Goal: Task Accomplishment & Management: Manage account settings

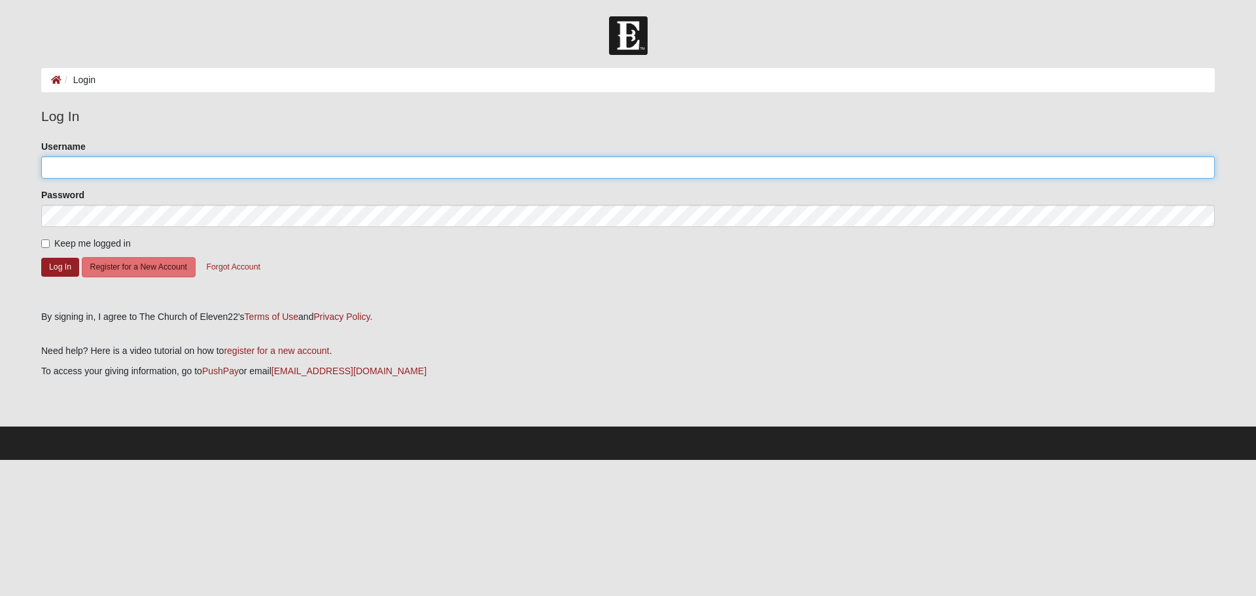
type input "jaxjoe"
click at [104, 156] on input "jaxjoe" at bounding box center [628, 167] width 1174 height 22
click at [56, 256] on form "Please correct the following: Username jaxjoe Password Keep me logged in Log In…" at bounding box center [628, 220] width 1174 height 161
click at [46, 292] on form "Please correct the following: Username jaxjoe Password Keep me logged in Log In…" at bounding box center [628, 220] width 1174 height 161
click at [55, 269] on button "Log In" at bounding box center [60, 267] width 38 height 19
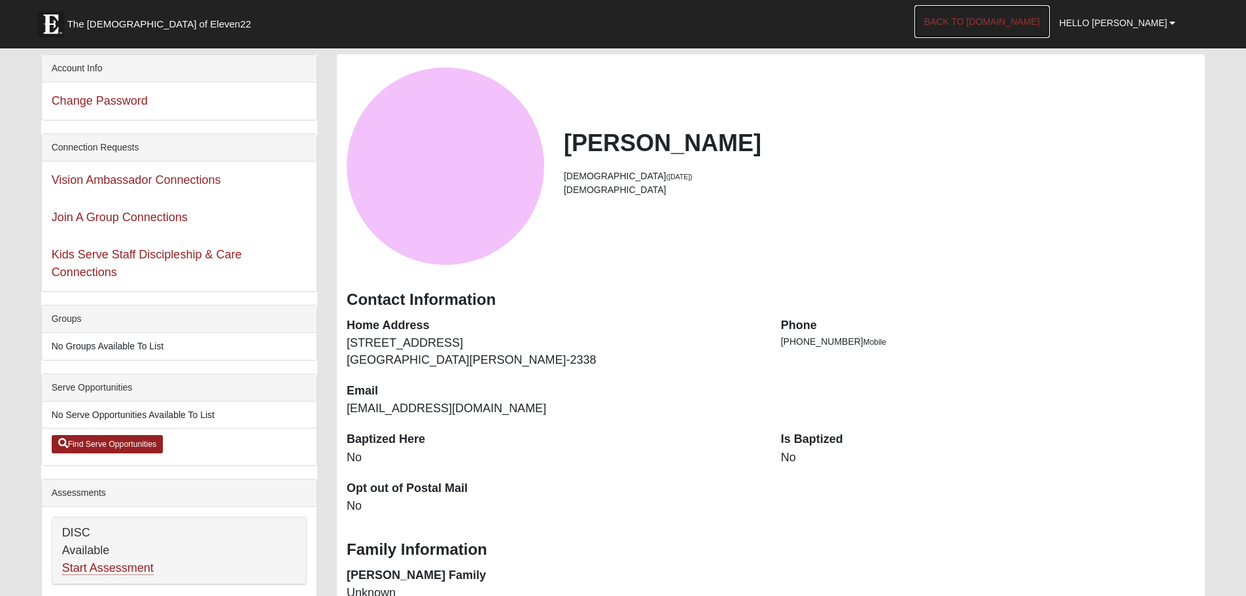
click at [1013, 19] on link "Back to COE22.com" at bounding box center [982, 21] width 135 height 33
